Goal: Task Accomplishment & Management: Use online tool/utility

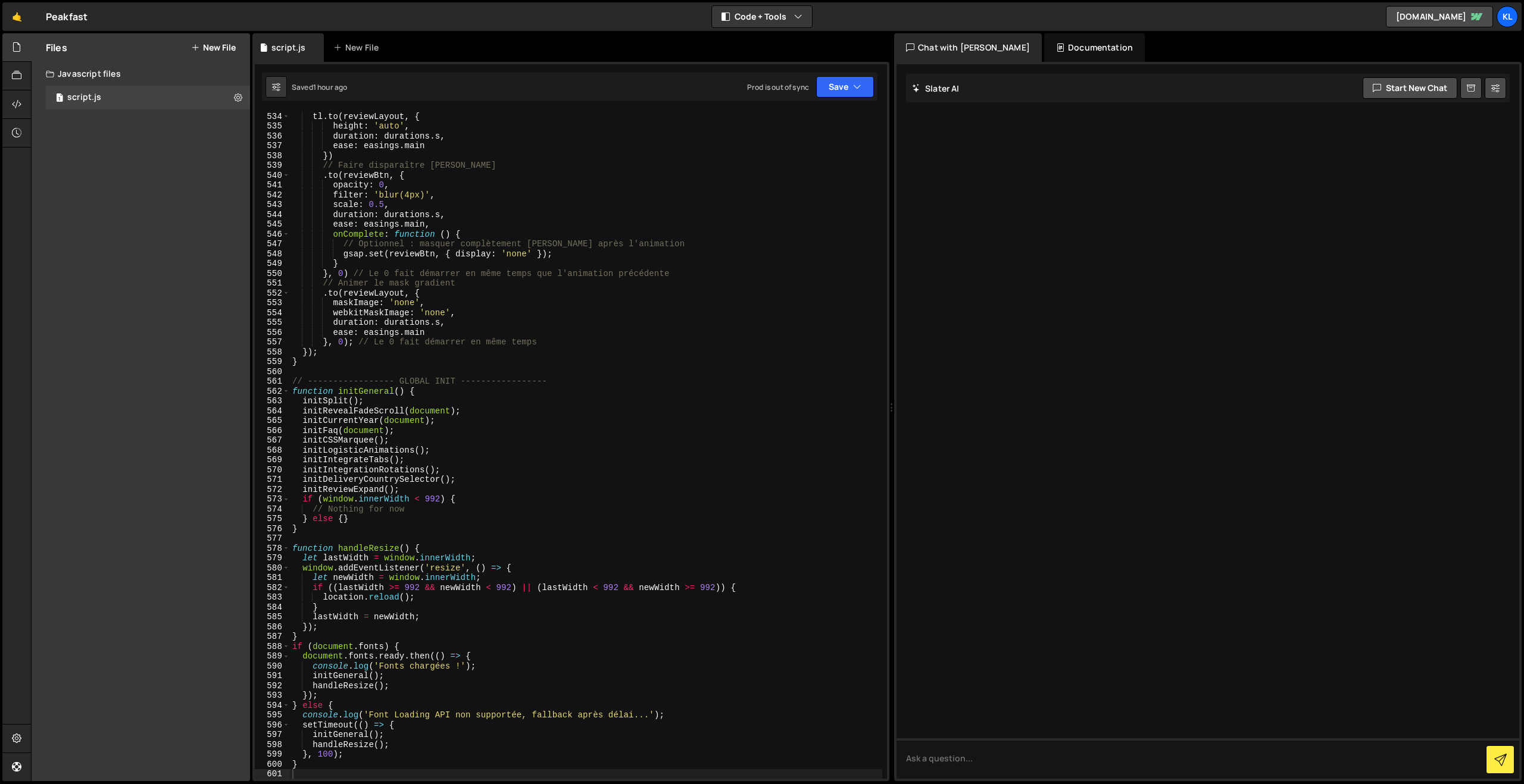
scroll to position [5233, 0]
click at [23, 20] on link "🤙" at bounding box center [17, 17] width 29 height 28
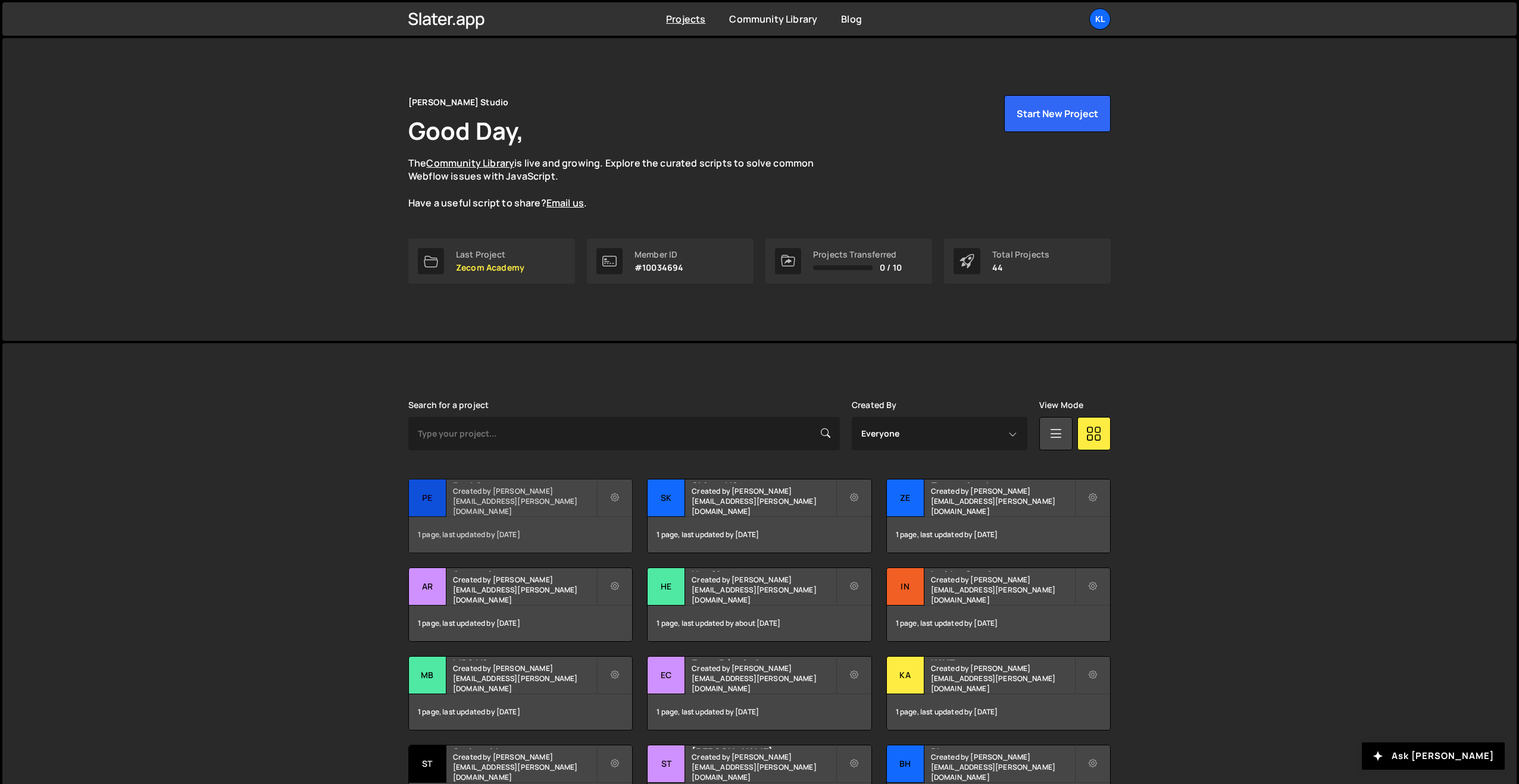
click at [437, 481] on div "Pe" at bounding box center [427, 498] width 37 height 37
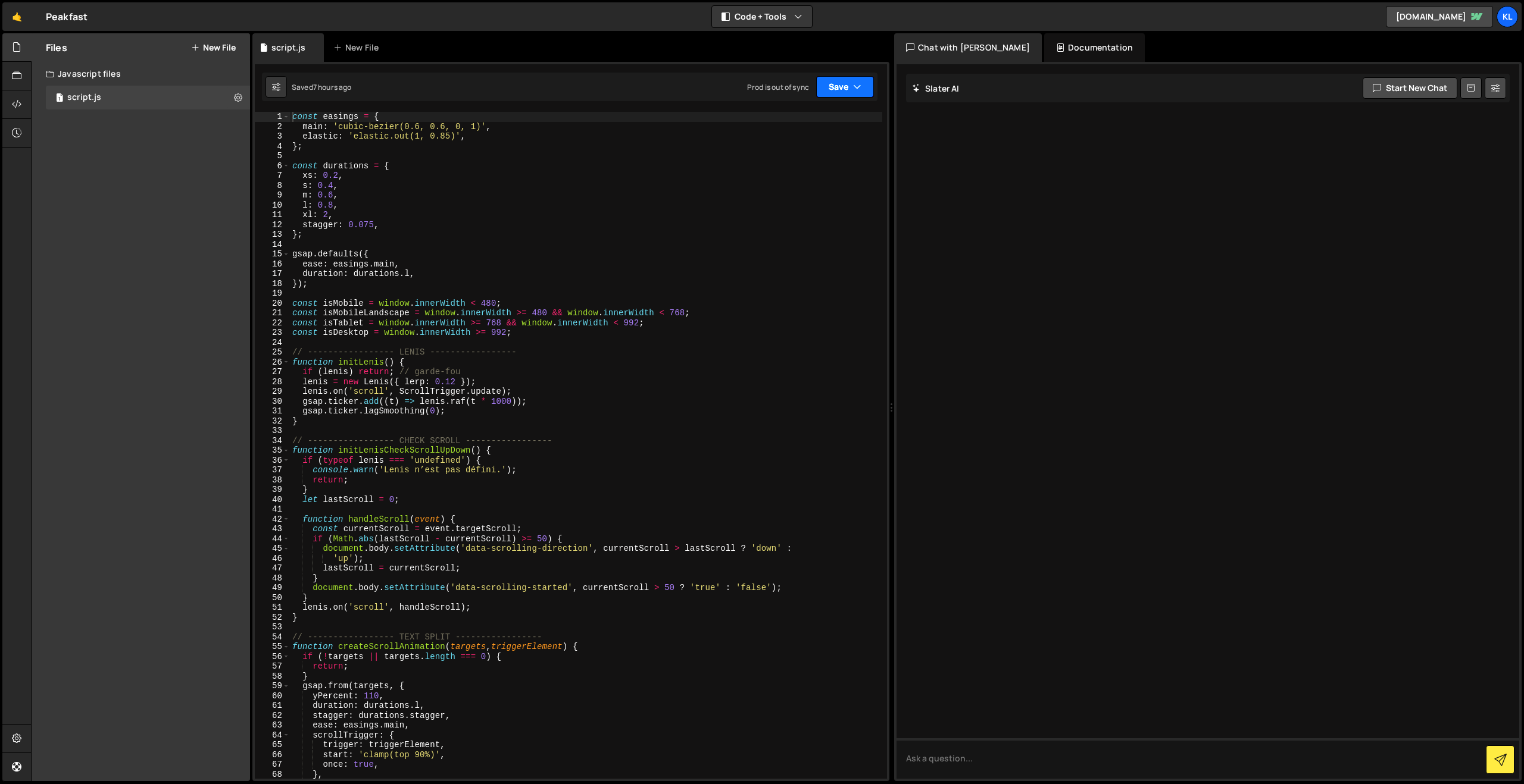
click at [838, 87] on button "Save" at bounding box center [844, 87] width 57 height 22
click at [796, 162] on div "Saved 1 week ago" at bounding box center [805, 168] width 124 height 14
click at [18, 22] on link "🤙" at bounding box center [17, 17] width 29 height 28
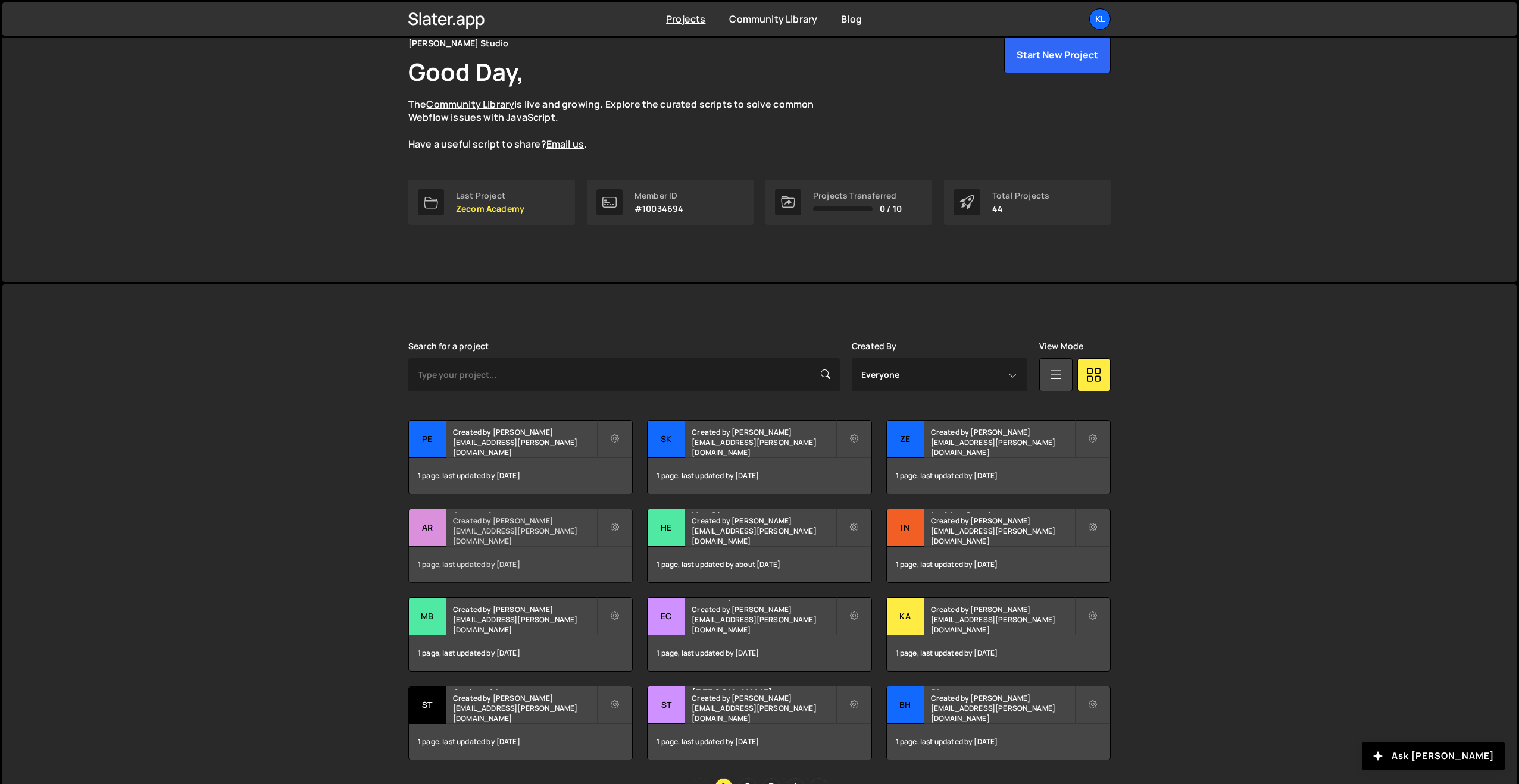
scroll to position [67, 0]
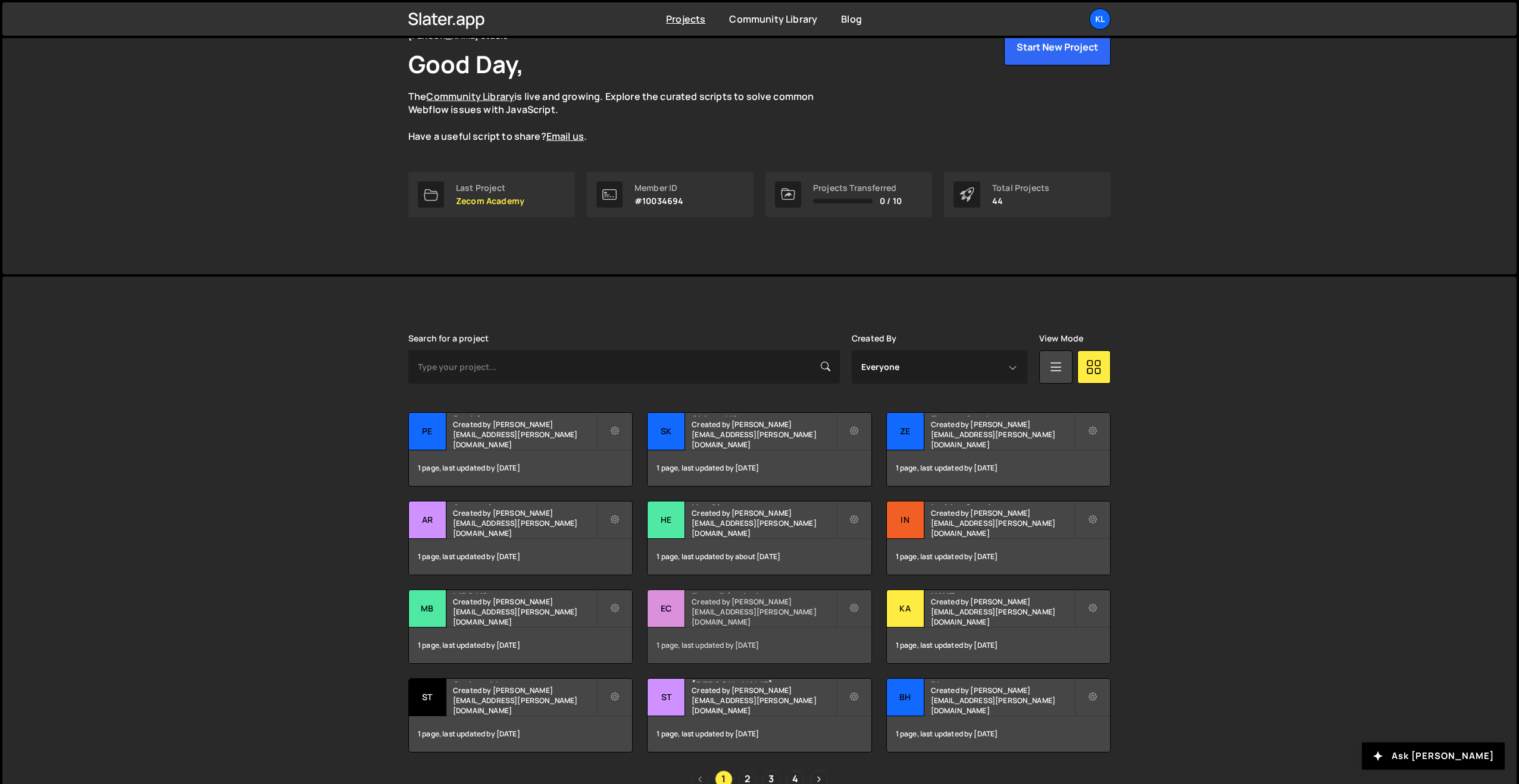
click at [772, 624] on div "Ecom Révolution Created by clem.deodat@gmail.com" at bounding box center [759, 608] width 223 height 37
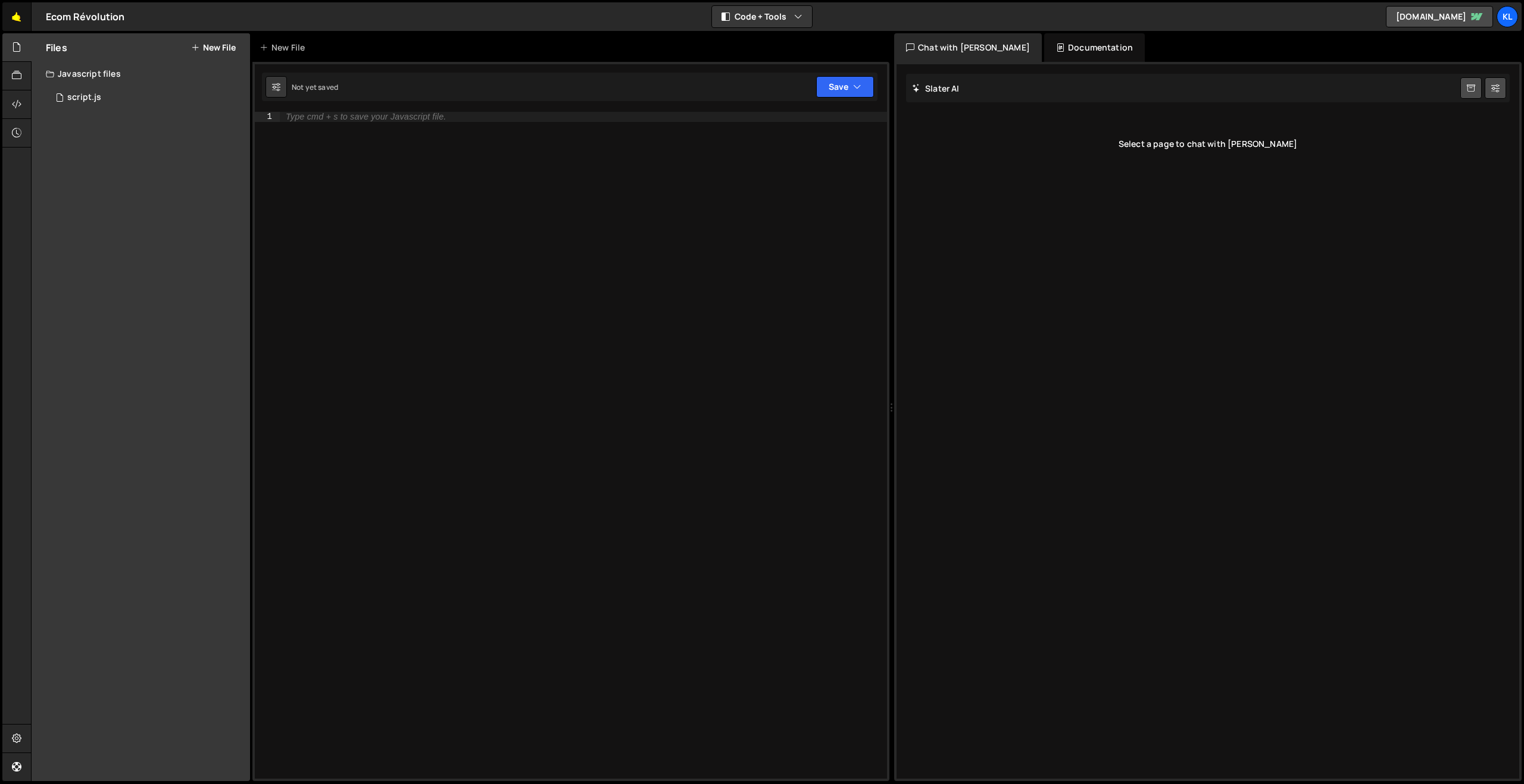
click at [13, 18] on link "🤙" at bounding box center [17, 17] width 29 height 28
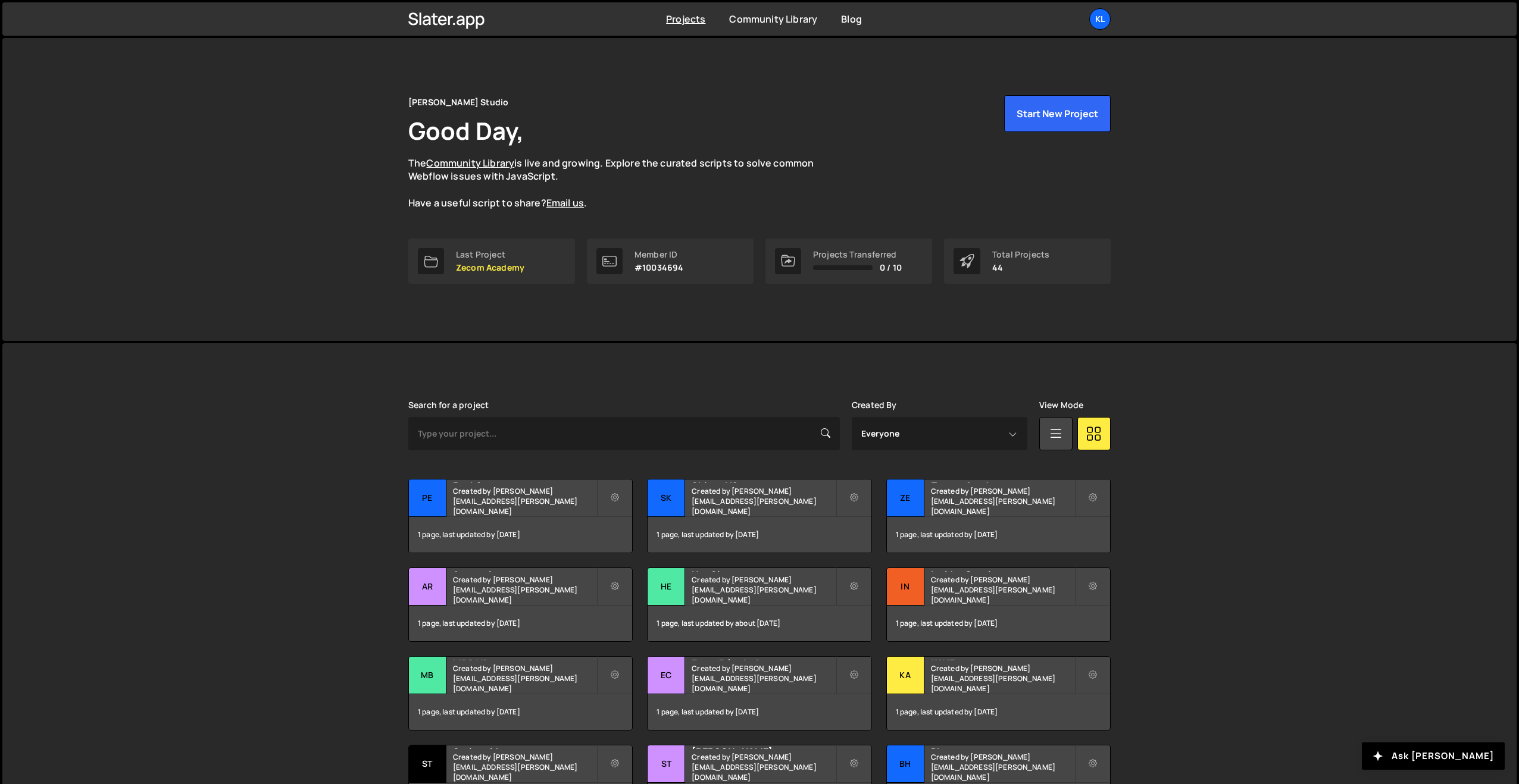
scroll to position [130, 0]
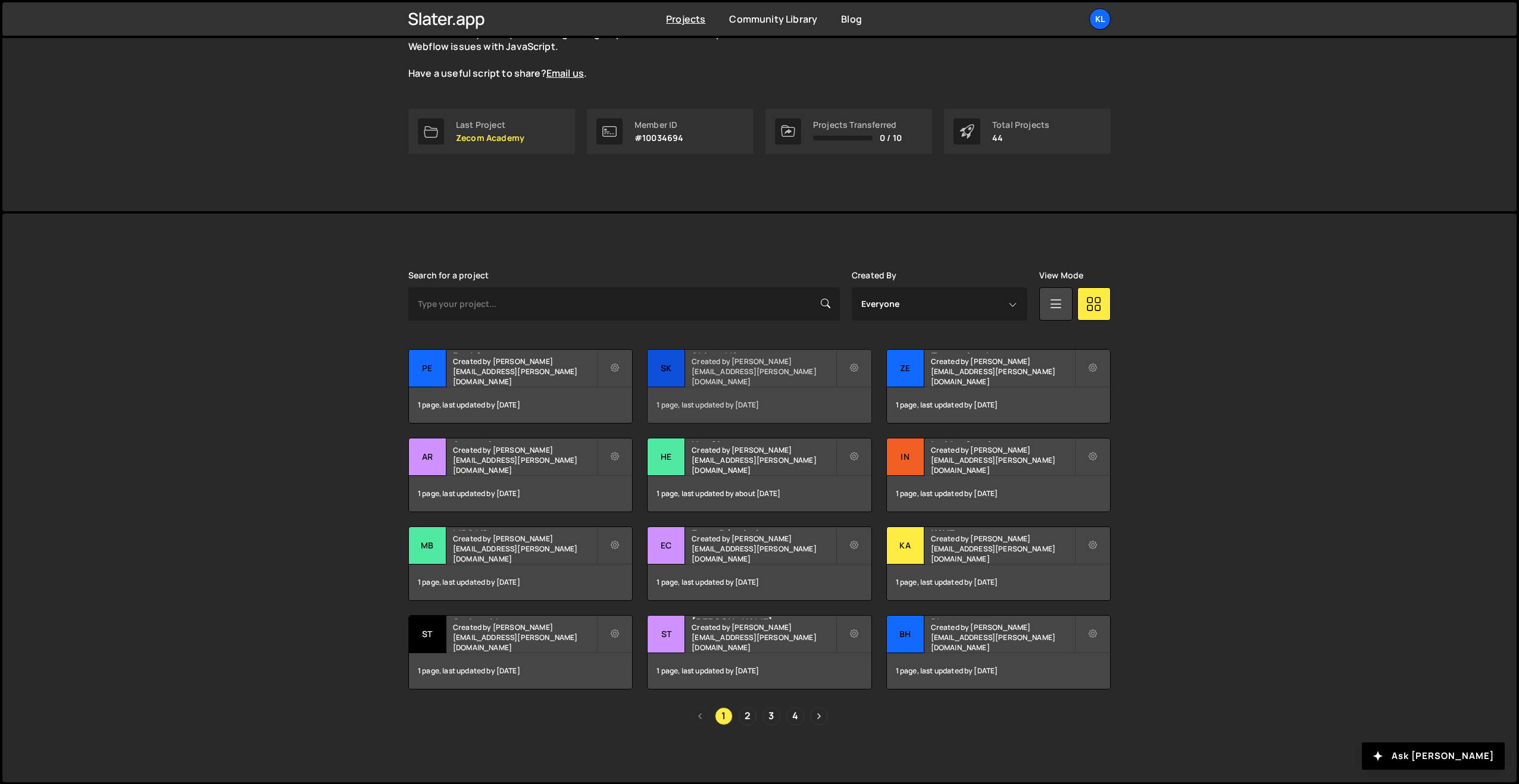
click at [744, 370] on div "Skiveo V2 Created by [PERSON_NAME][EMAIL_ADDRESS][PERSON_NAME][DOMAIN_NAME]" at bounding box center [759, 368] width 223 height 37
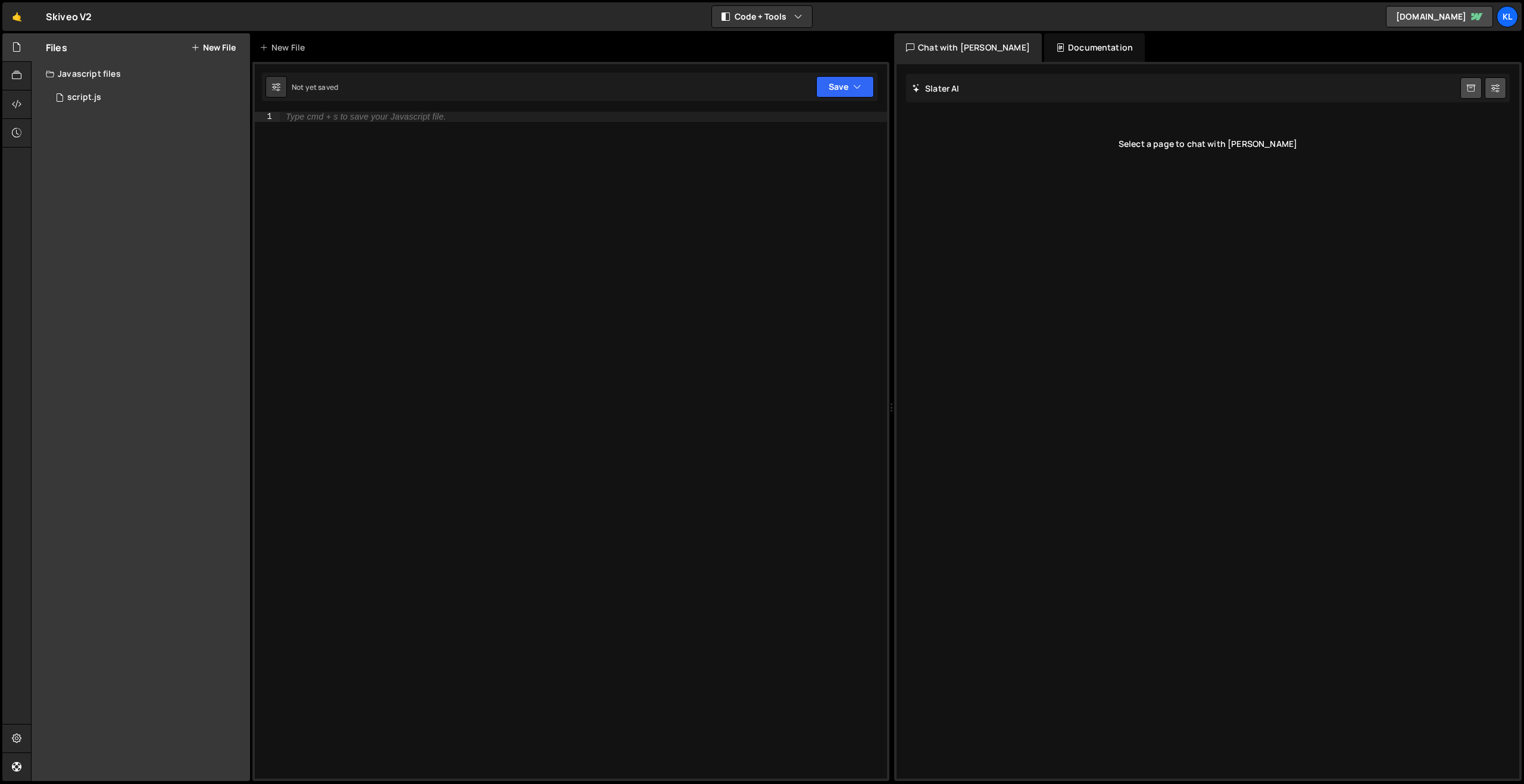
click at [517, 334] on div "Type cmd + s to save your Javascript file." at bounding box center [584, 456] width 607 height 687
click at [112, 112] on div "Files New File Javascript files 1 script.js 0 CSS files Copy share link Edit Fi…" at bounding box center [141, 407] width 218 height 748
click at [113, 102] on div "1 script.js 0" at bounding box center [148, 97] width 204 height 24
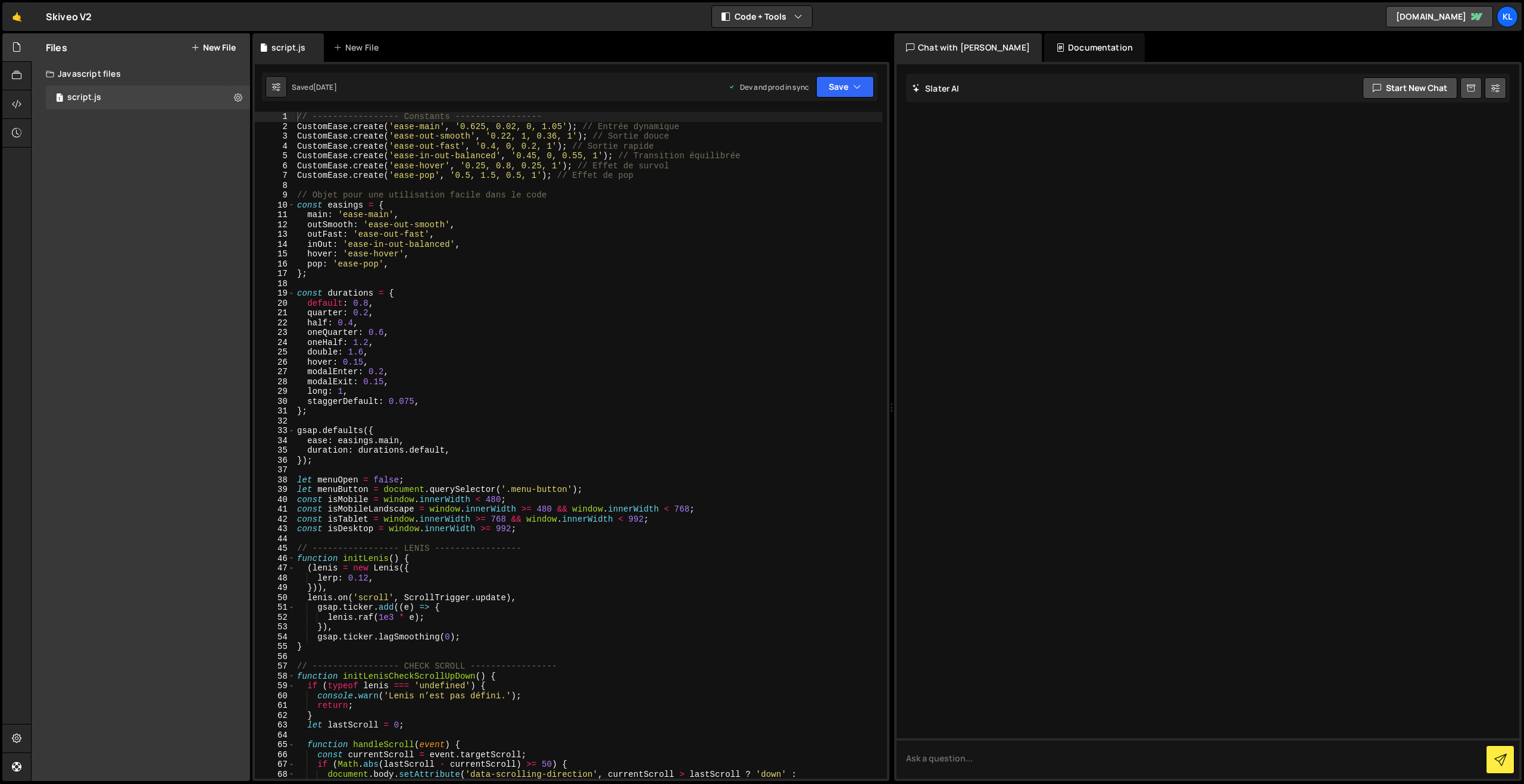
click at [492, 235] on div "// ----------------- Constants ----------------- CustomEase . create ( 'ease-ma…" at bounding box center [588, 456] width 588 height 687
type textarea "}"
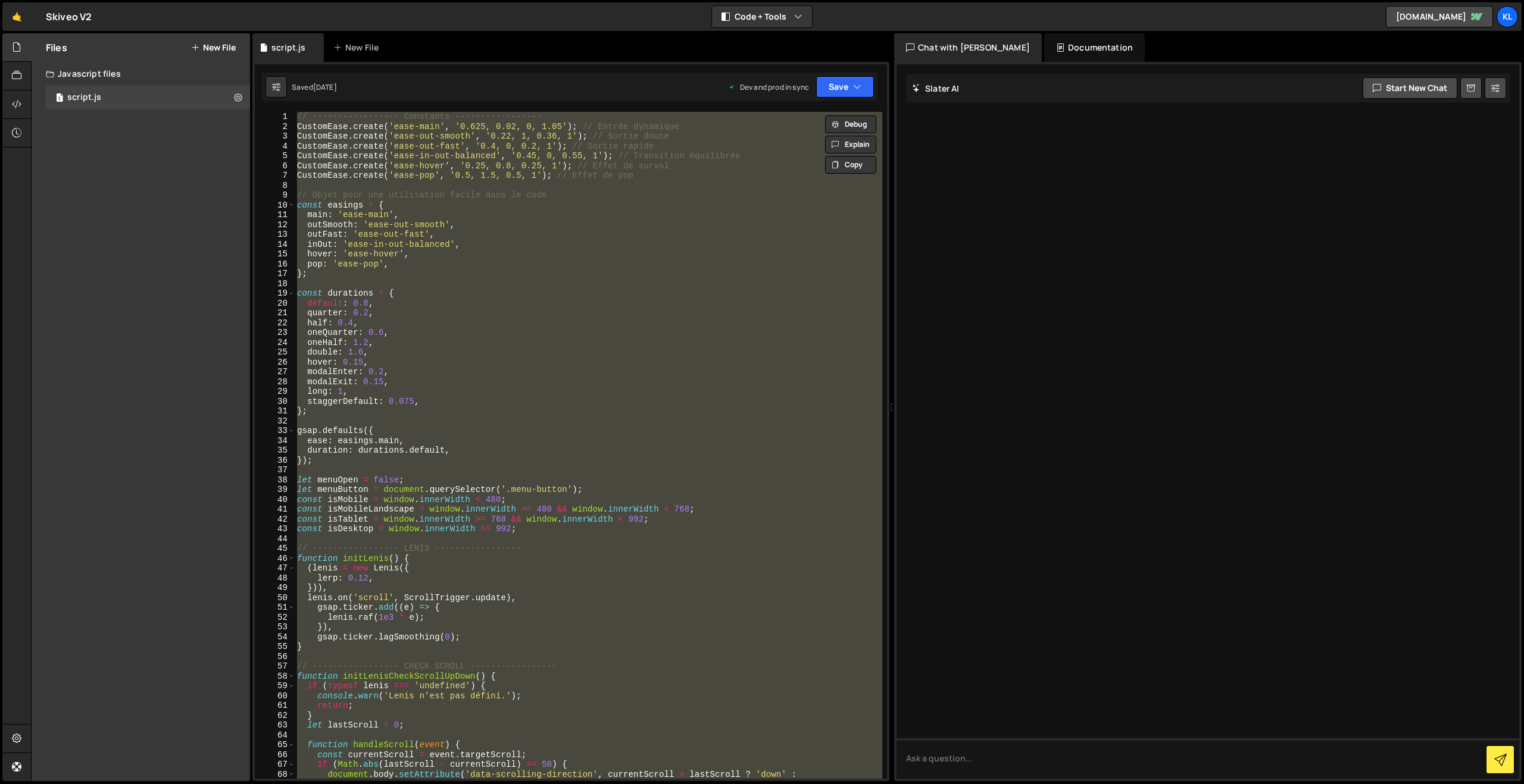
paste textarea
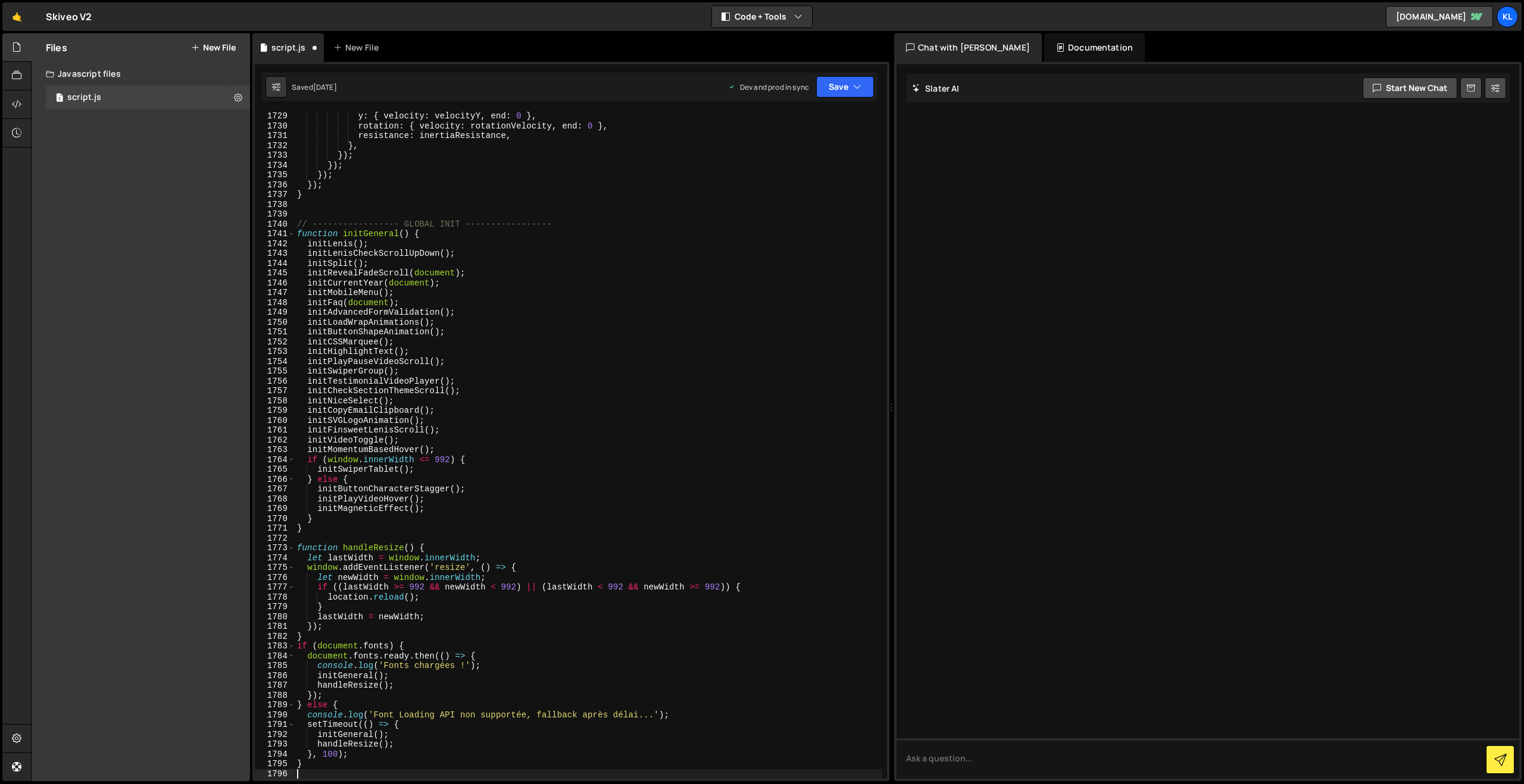
scroll to position [17005, 0]
click at [853, 87] on icon "button" at bounding box center [857, 87] width 8 height 12
click at [776, 157] on div "Save to Production S" at bounding box center [805, 155] width 124 height 12
